Goal: Check status

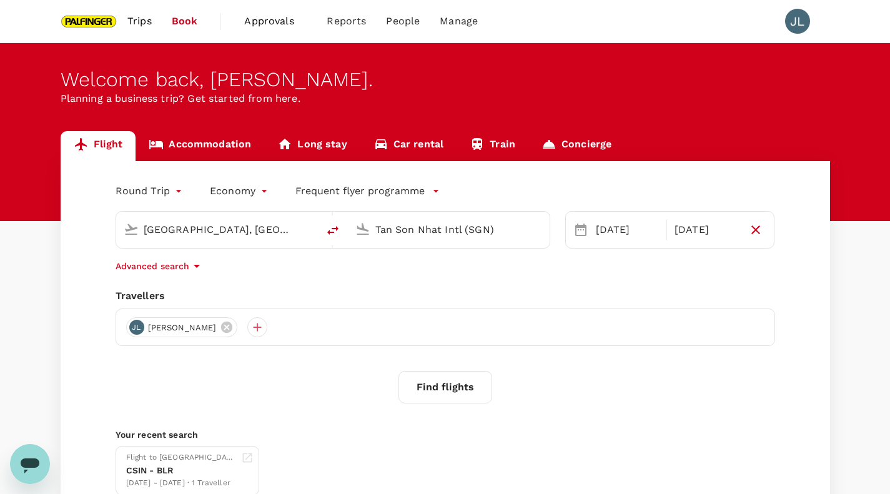
click at [141, 22] on span "Trips" at bounding box center [139, 21] width 24 height 15
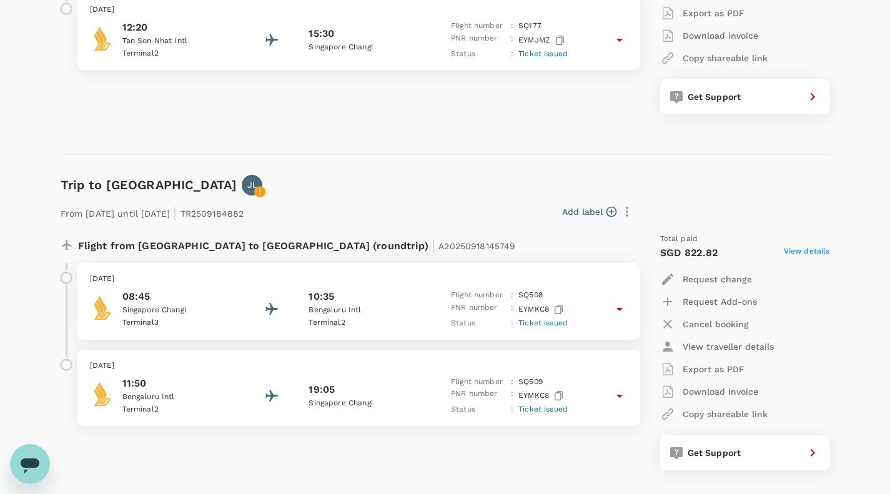
scroll to position [369, 0]
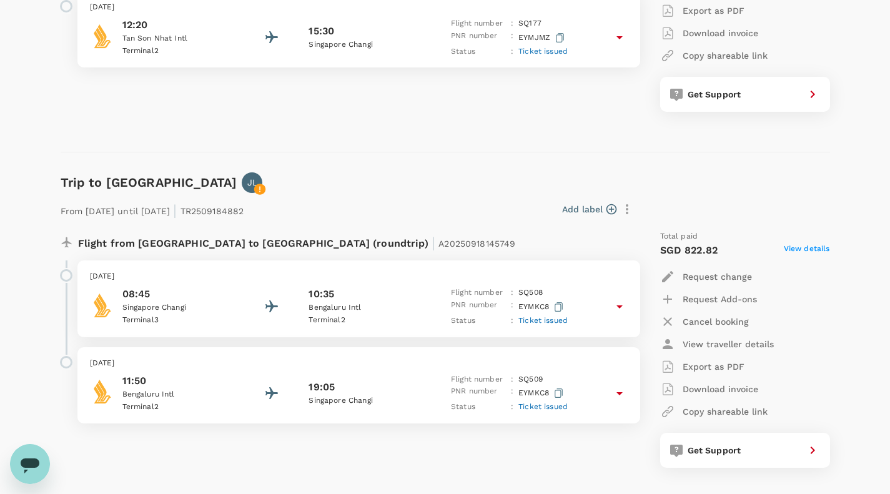
click at [290, 278] on p "[DATE]" at bounding box center [359, 276] width 538 height 12
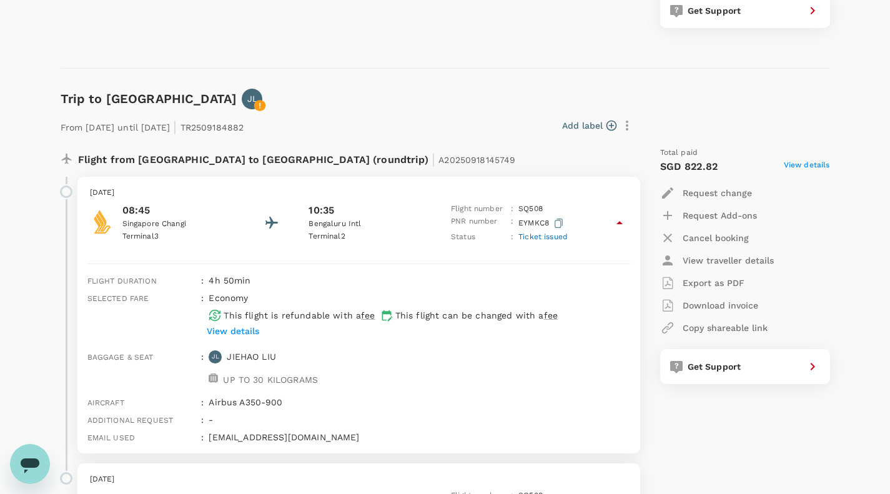
scroll to position [456, 0]
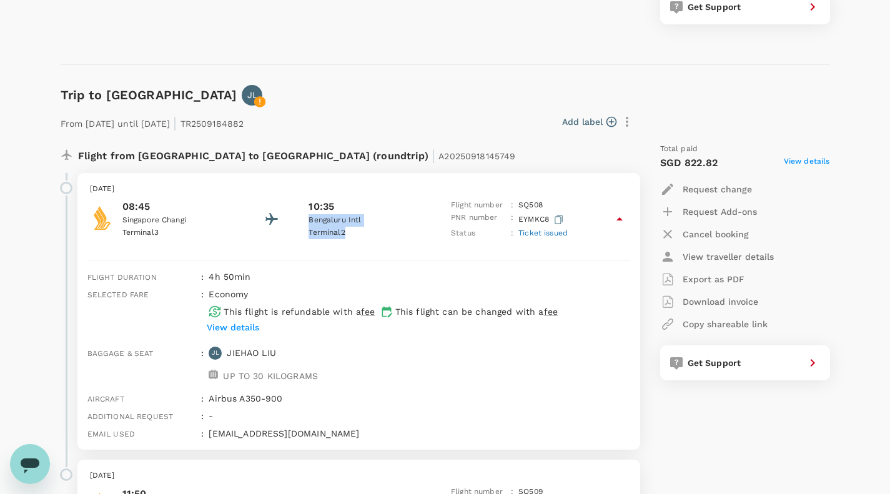
drag, startPoint x: 308, startPoint y: 221, endPoint x: 349, endPoint y: 240, distance: 45.3
click at [349, 240] on div "Monday, 08 Dec 2025 08:45 Singapore Changi Terminal 3 10:35 Bengaluru Intl Term…" at bounding box center [358, 211] width 563 height 77
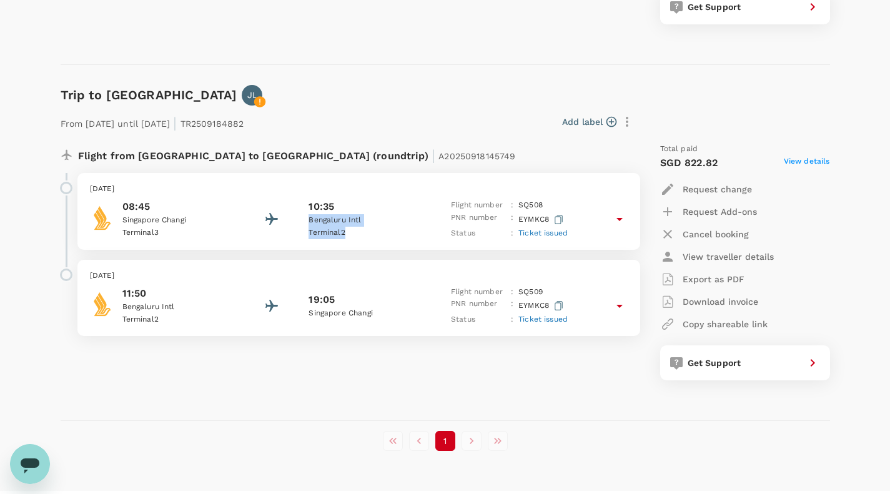
copy div "Bengaluru Intl Terminal 2"
